Goal: Transaction & Acquisition: Book appointment/travel/reservation

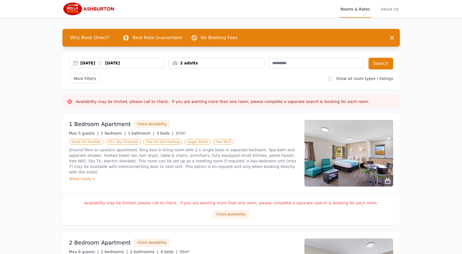
click at [112, 62] on div "[DATE] [DATE]" at bounding box center [122, 63] width 84 height 6
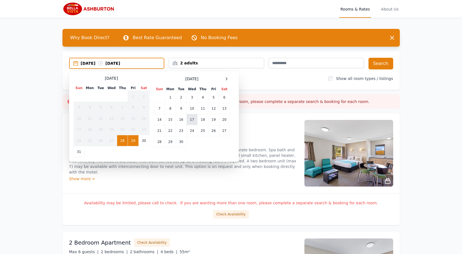
click at [190, 121] on td "17" at bounding box center [191, 119] width 11 height 11
click at [215, 122] on td "19" at bounding box center [213, 119] width 11 height 11
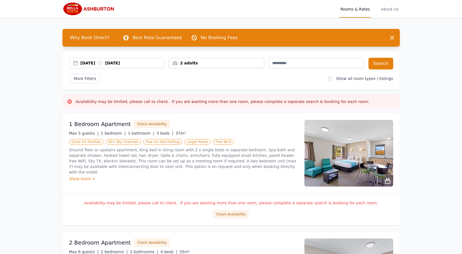
click at [205, 62] on div "2 adults" at bounding box center [216, 63] width 95 height 6
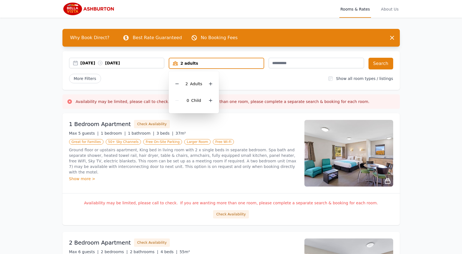
drag, startPoint x: 176, startPoint y: 83, endPoint x: 183, endPoint y: 83, distance: 7.5
click at [176, 83] on icon at bounding box center [177, 84] width 4 height 4
click at [387, 65] on button "Search" at bounding box center [380, 64] width 25 height 12
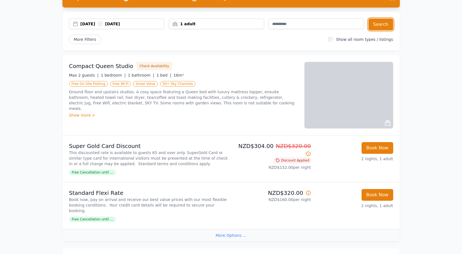
scroll to position [74, 0]
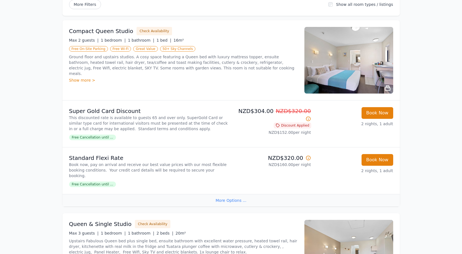
click at [230, 200] on div "More Options ..." at bounding box center [230, 200] width 337 height 12
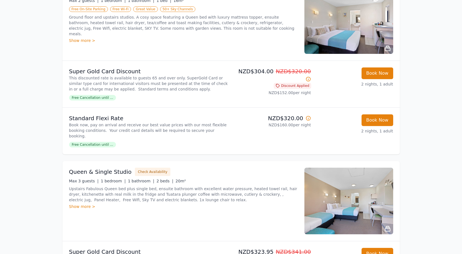
scroll to position [111, 0]
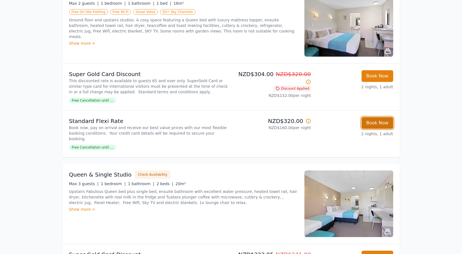
click at [379, 129] on button "Book Now" at bounding box center [377, 123] width 32 height 12
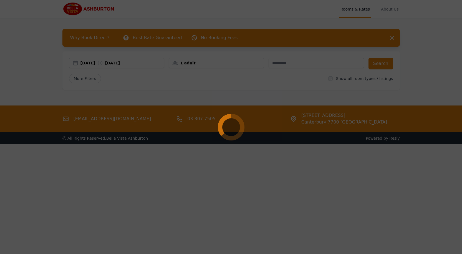
select select "**"
